Goal: Task Accomplishment & Management: Use online tool/utility

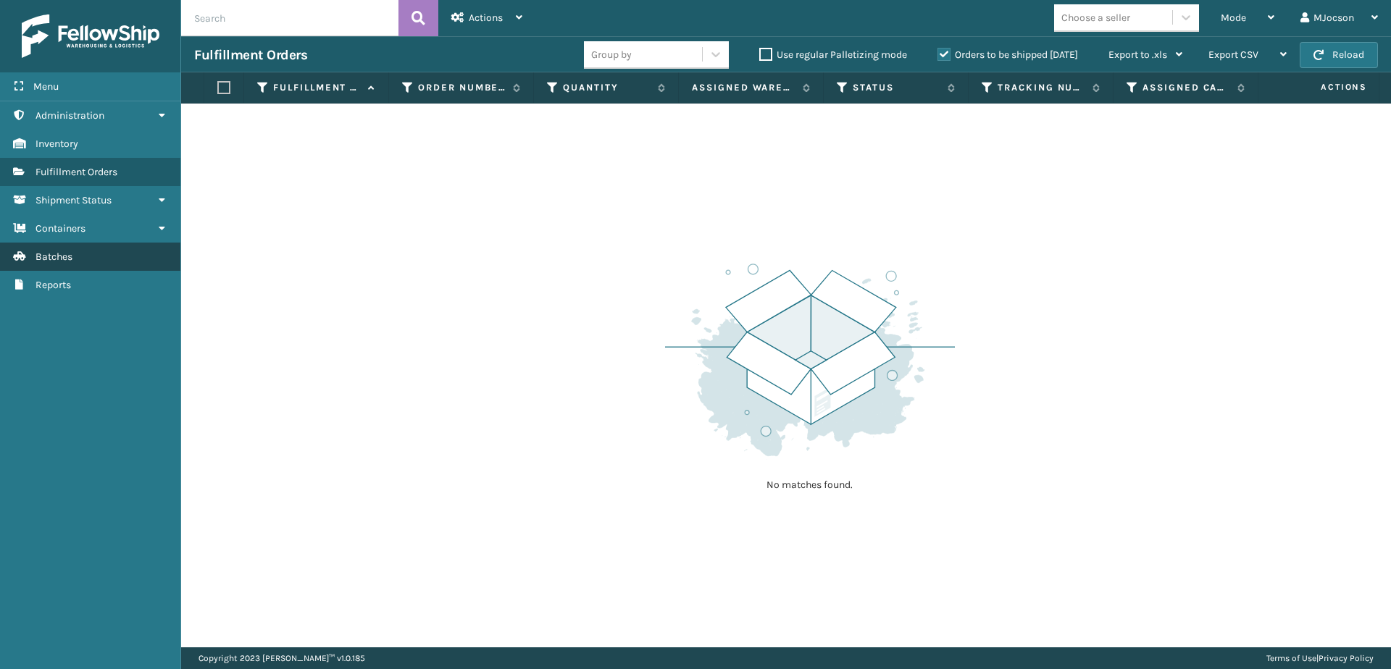
click at [109, 262] on link "Batches" at bounding box center [90, 257] width 180 height 28
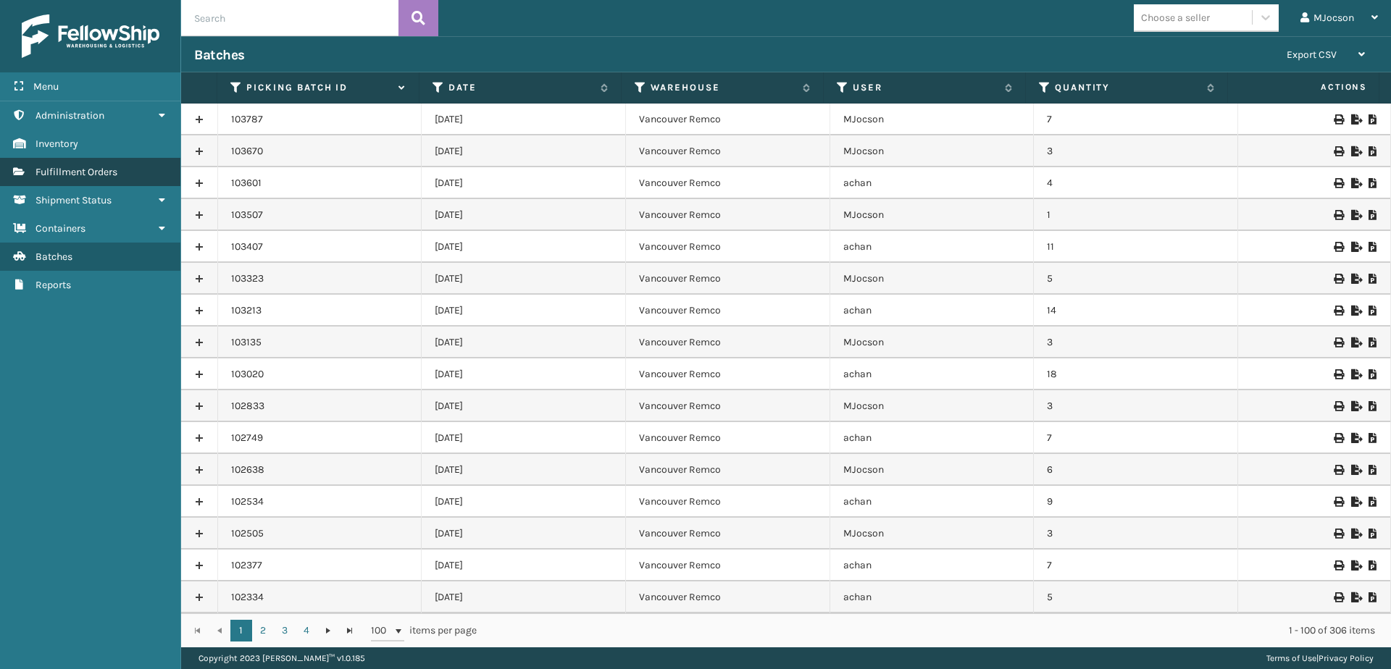
click at [57, 166] on span "Fulfillment Orders" at bounding box center [77, 172] width 82 height 12
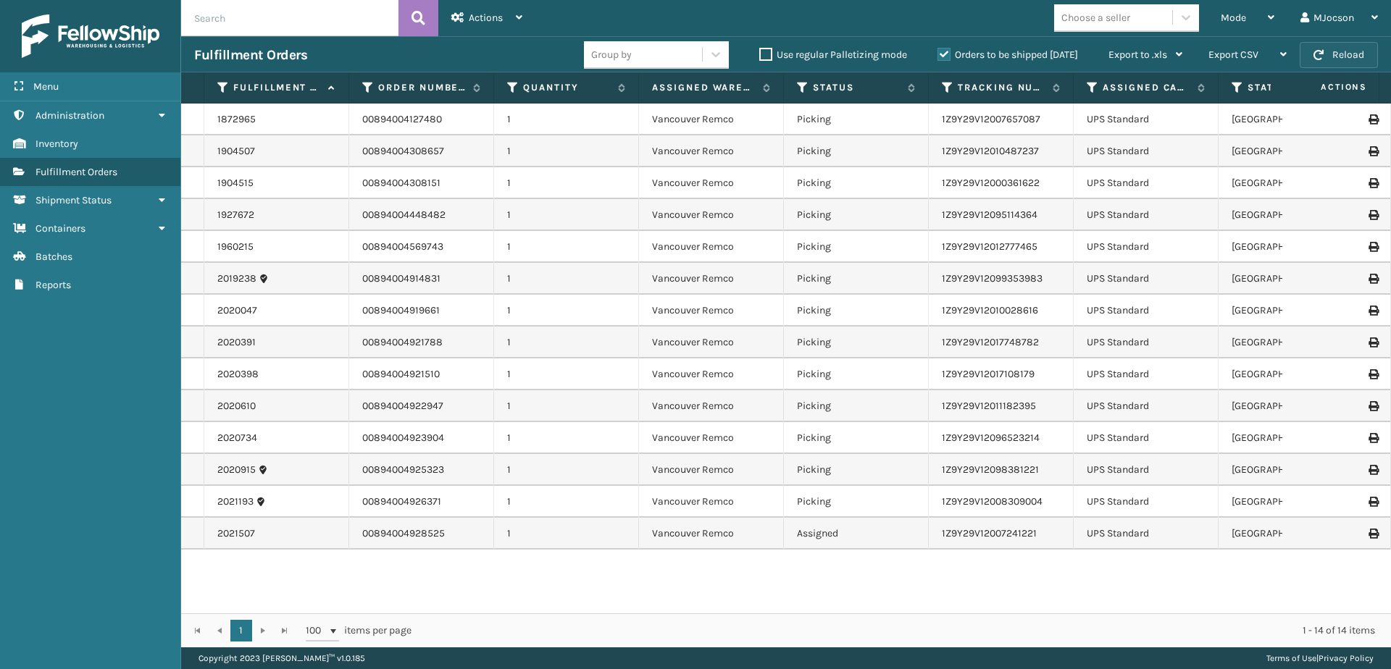
click at [1339, 55] on button "Reload" at bounding box center [1339, 55] width 78 height 26
click at [1228, 13] on span "Mode" at bounding box center [1233, 18] width 25 height 12
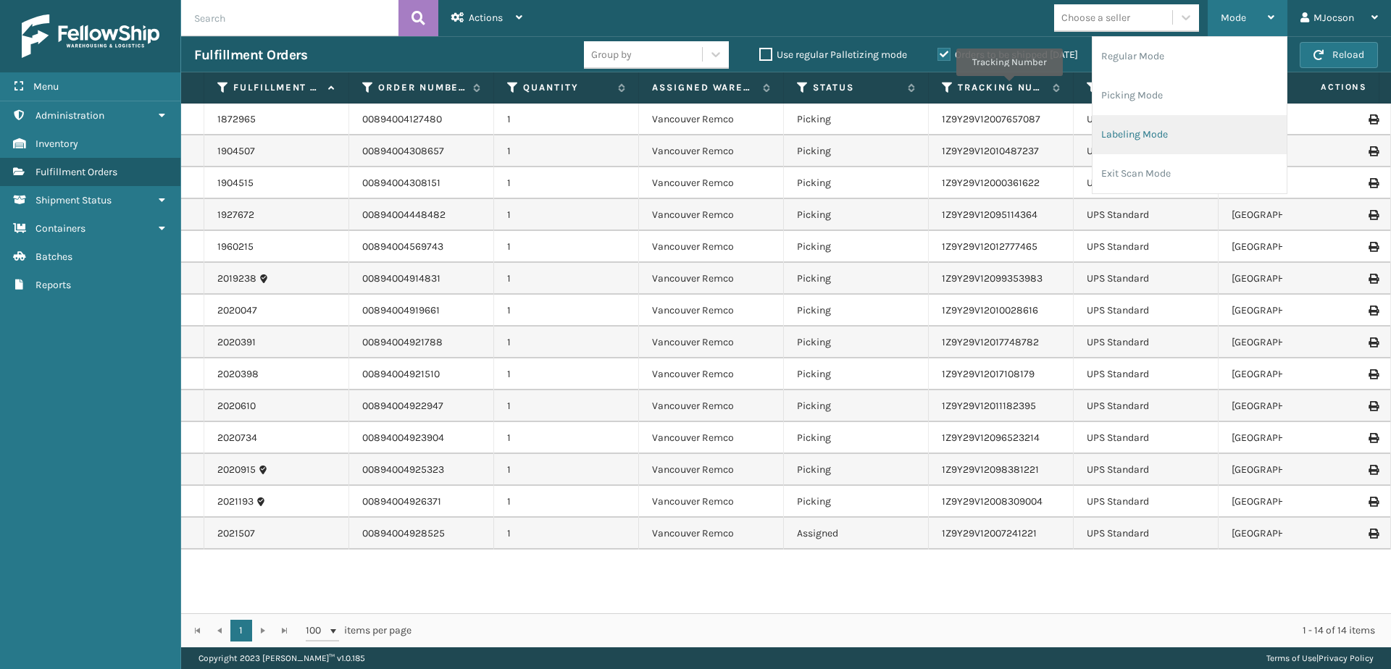
click at [1181, 139] on li "Labeling Mode" at bounding box center [1190, 134] width 194 height 39
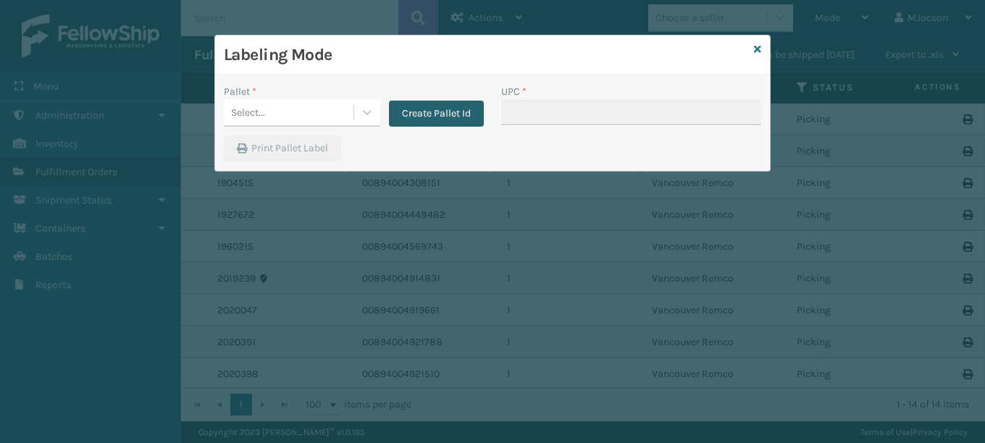
click at [418, 113] on button "Create Pallet Id" at bounding box center [436, 114] width 95 height 26
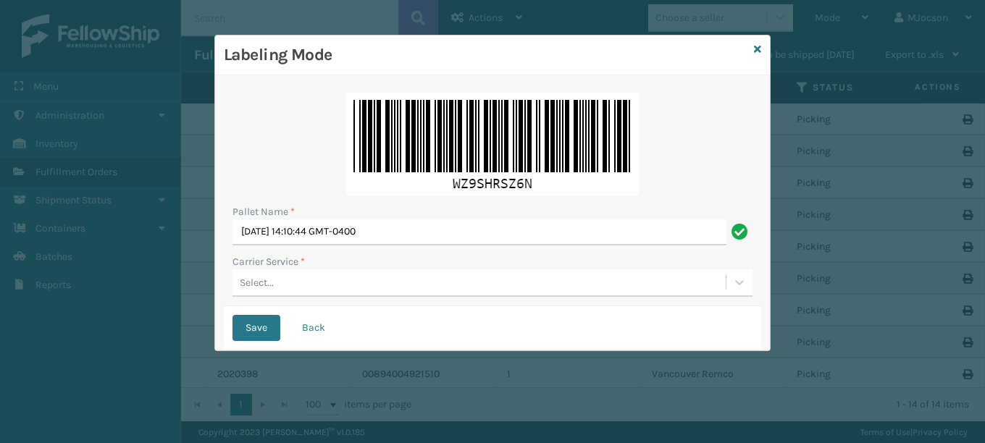
click at [253, 283] on div "Select..." at bounding box center [257, 282] width 34 height 15
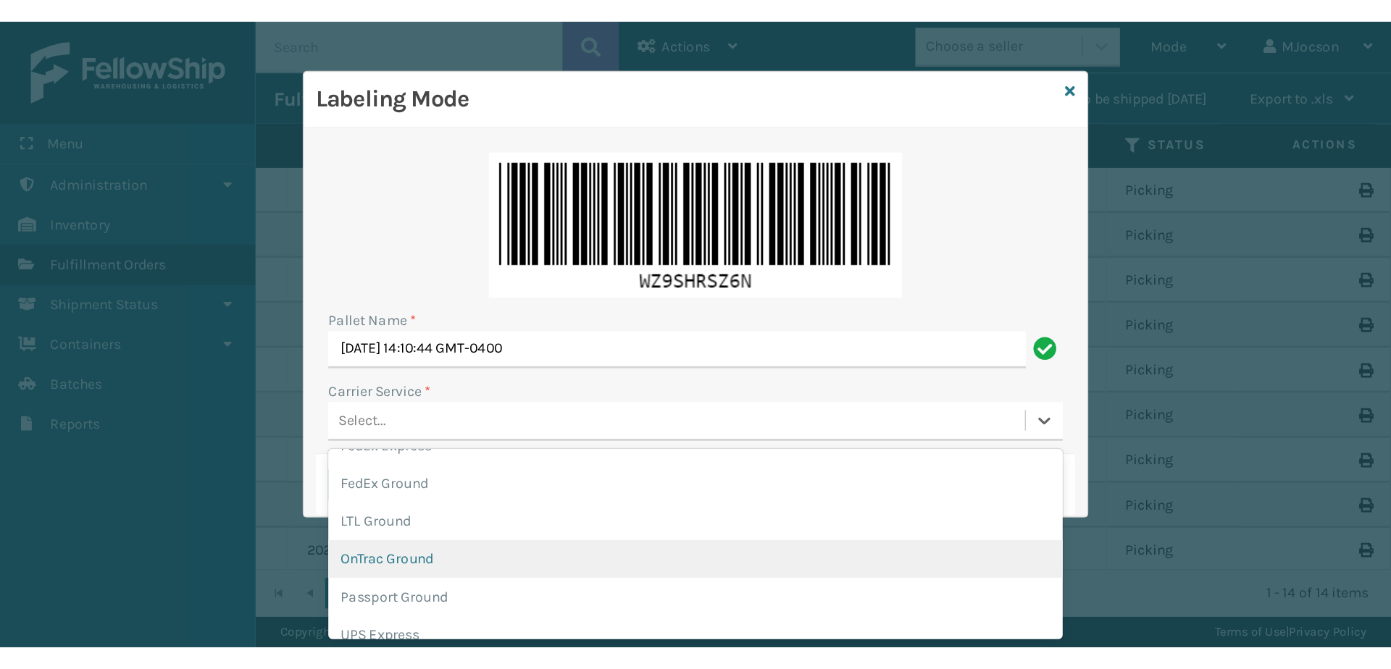
scroll to position [166, 0]
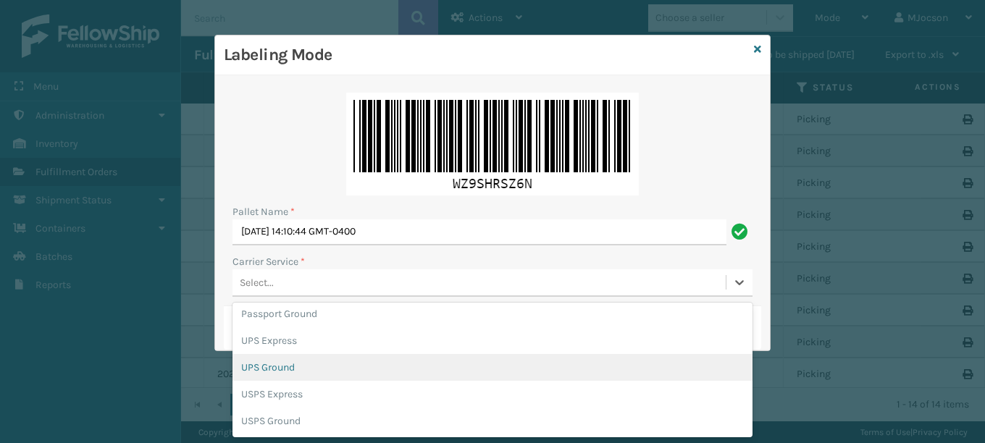
click at [287, 367] on div "UPS Ground" at bounding box center [493, 367] width 520 height 27
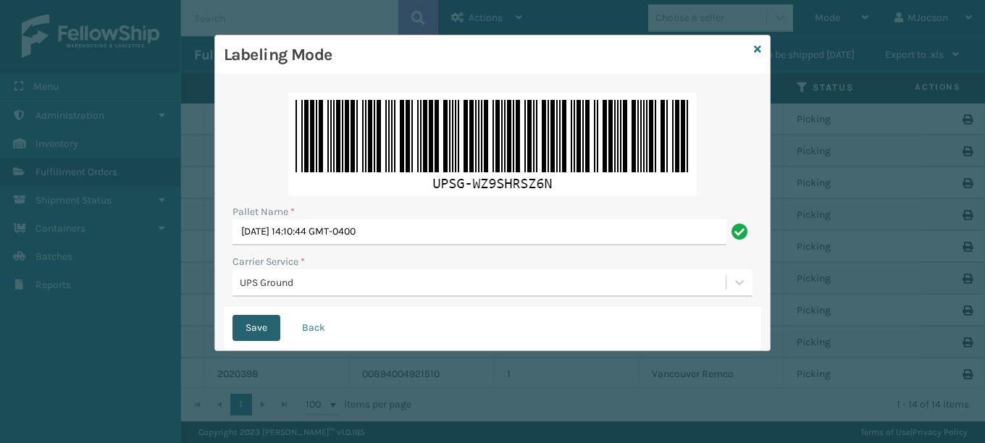
click at [254, 330] on button "Save" at bounding box center [257, 328] width 48 height 26
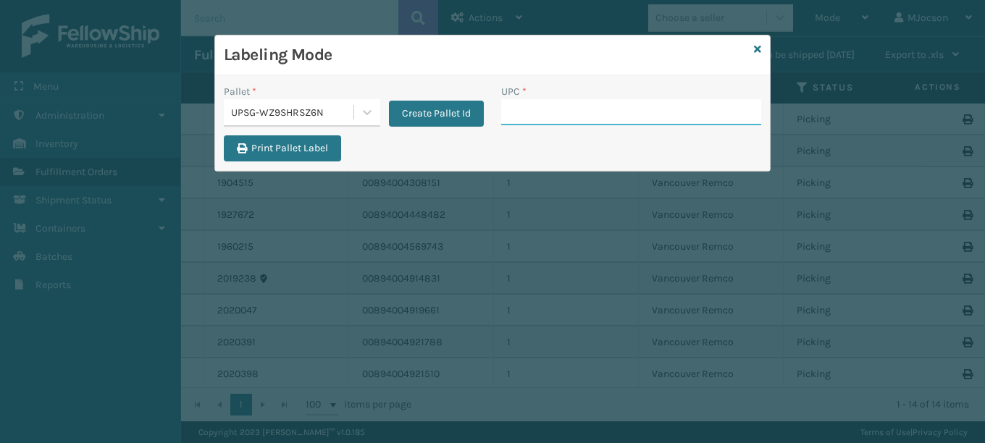
click at [532, 109] on input "UPC *" at bounding box center [631, 112] width 260 height 26
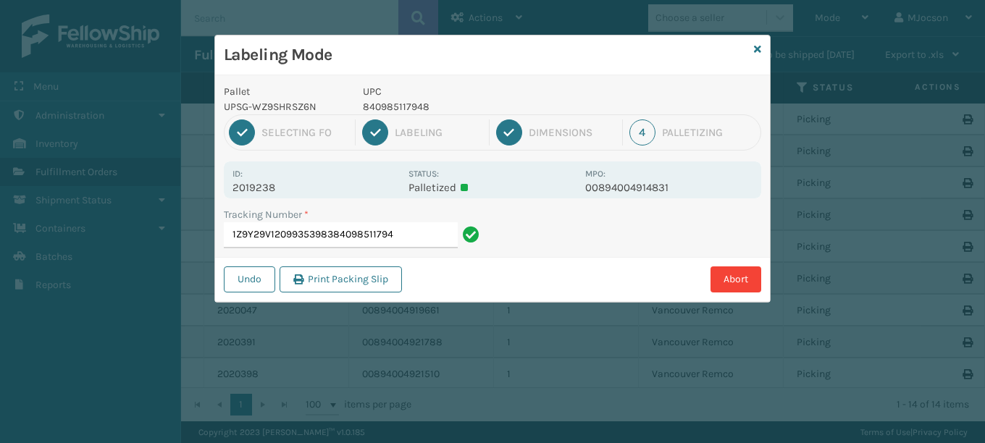
type input "1Z9Y29V12099353983840985117948"
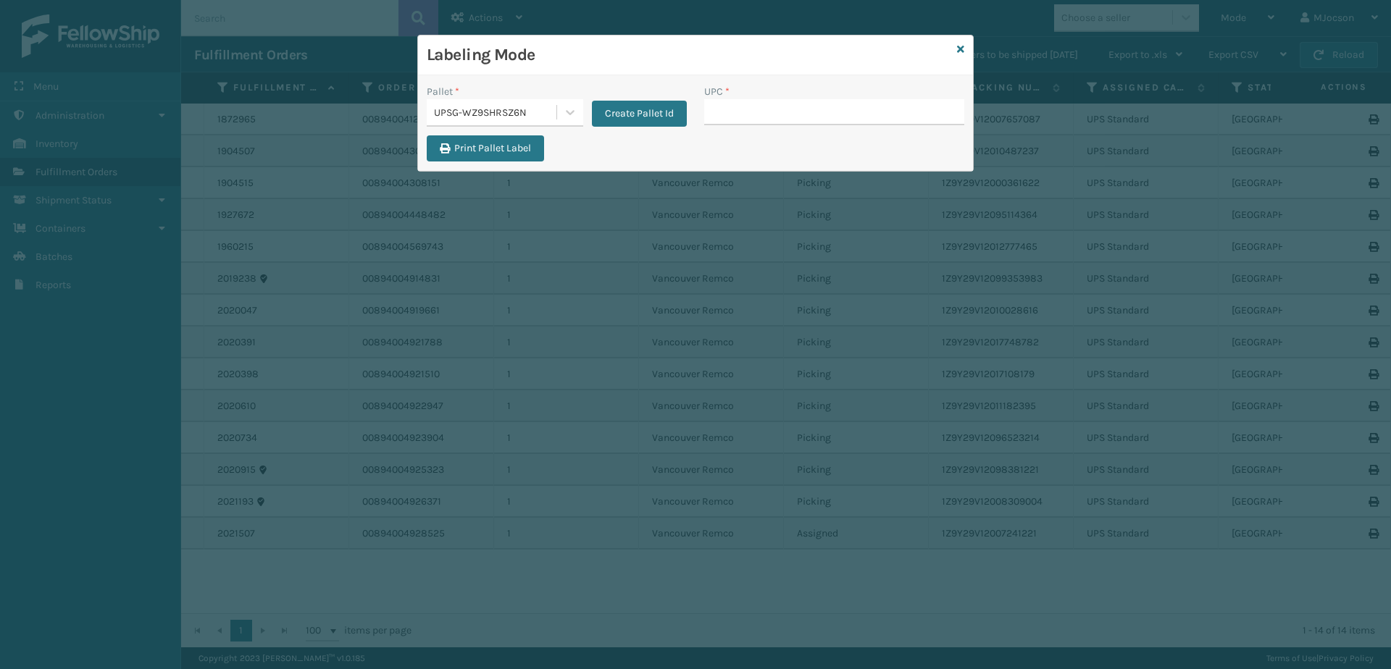
click at [964, 54] on div "Labeling Mode" at bounding box center [695, 56] width 555 height 40
click at [961, 45] on icon at bounding box center [960, 49] width 7 height 10
